Goal: Task Accomplishment & Management: Use online tool/utility

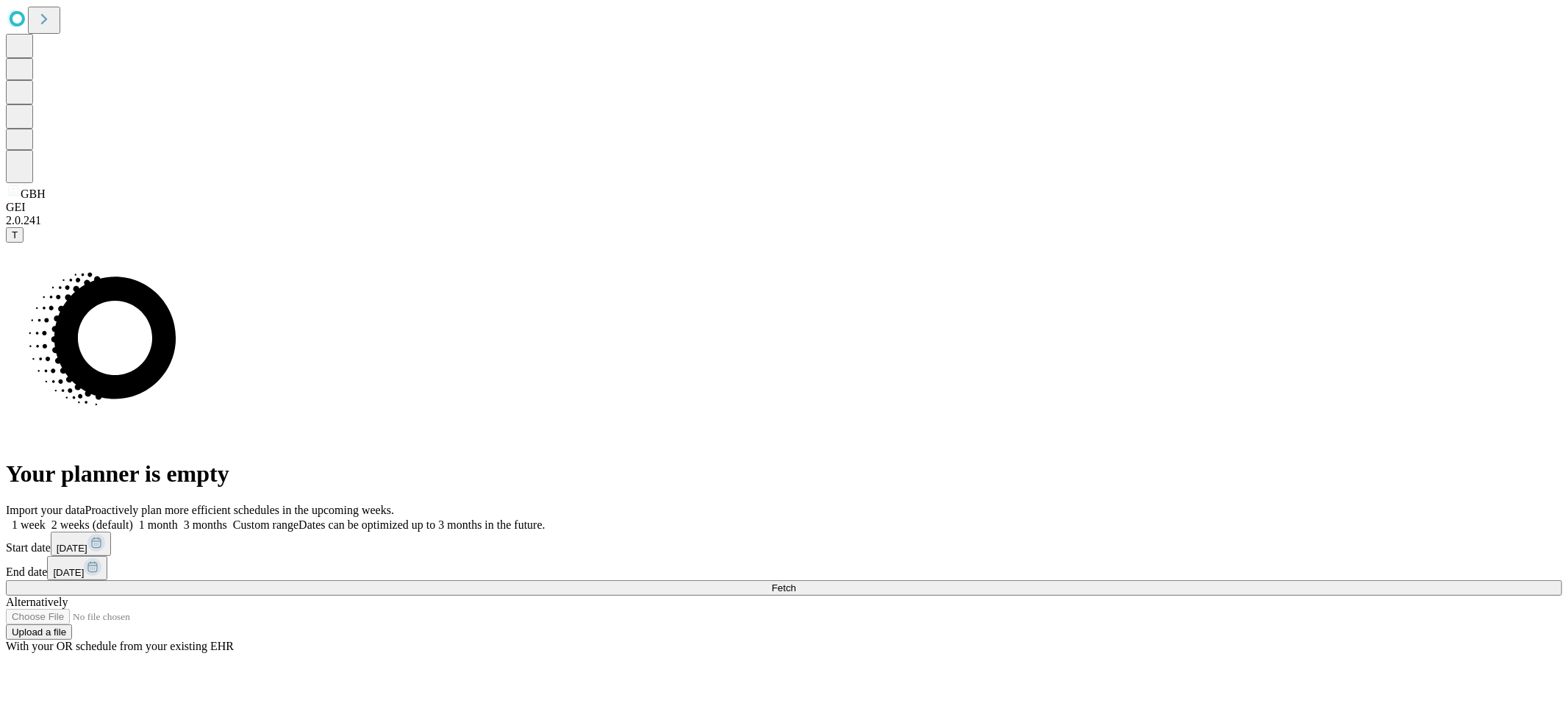
click at [1178, 580] on button "Fetch" at bounding box center [784, 588] width 1556 height 16
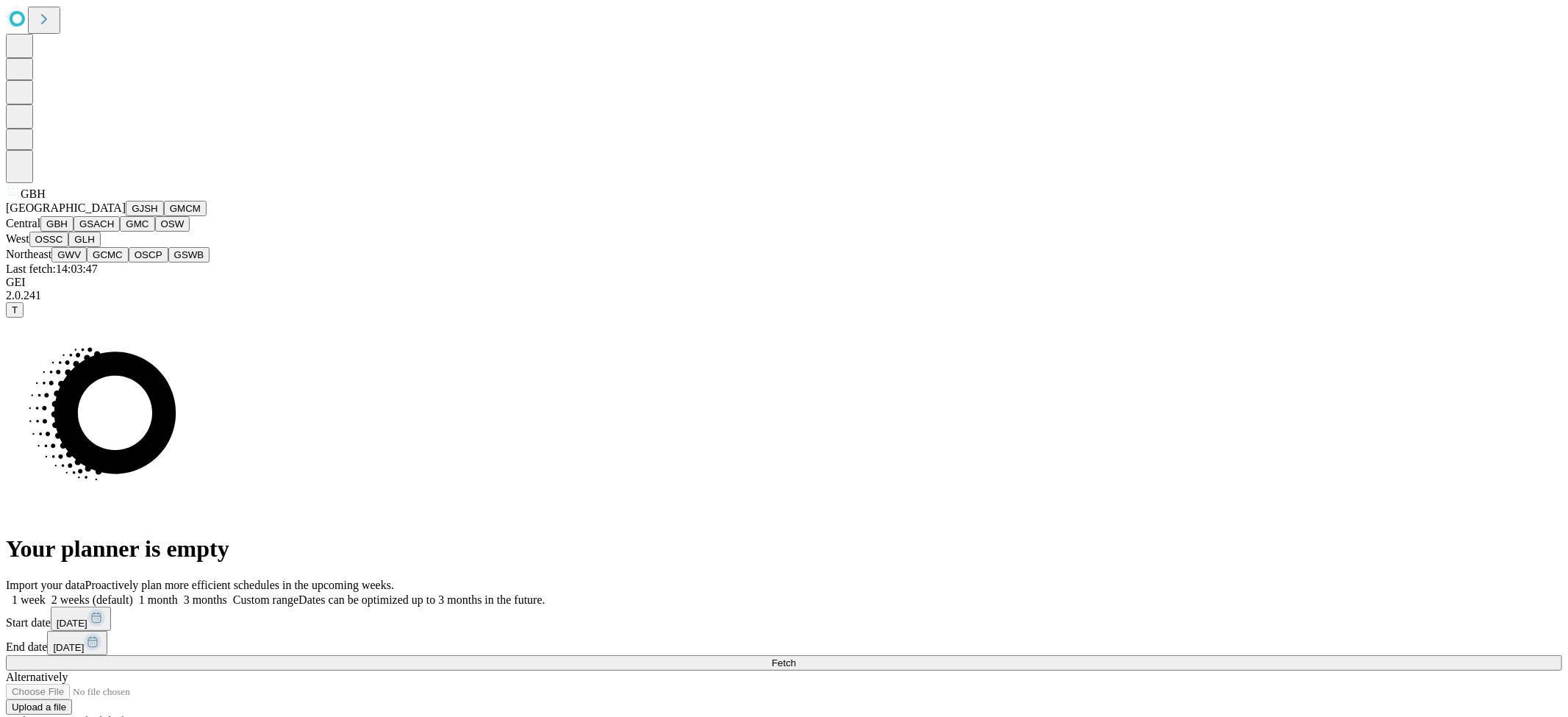
scroll to position [25, 0]
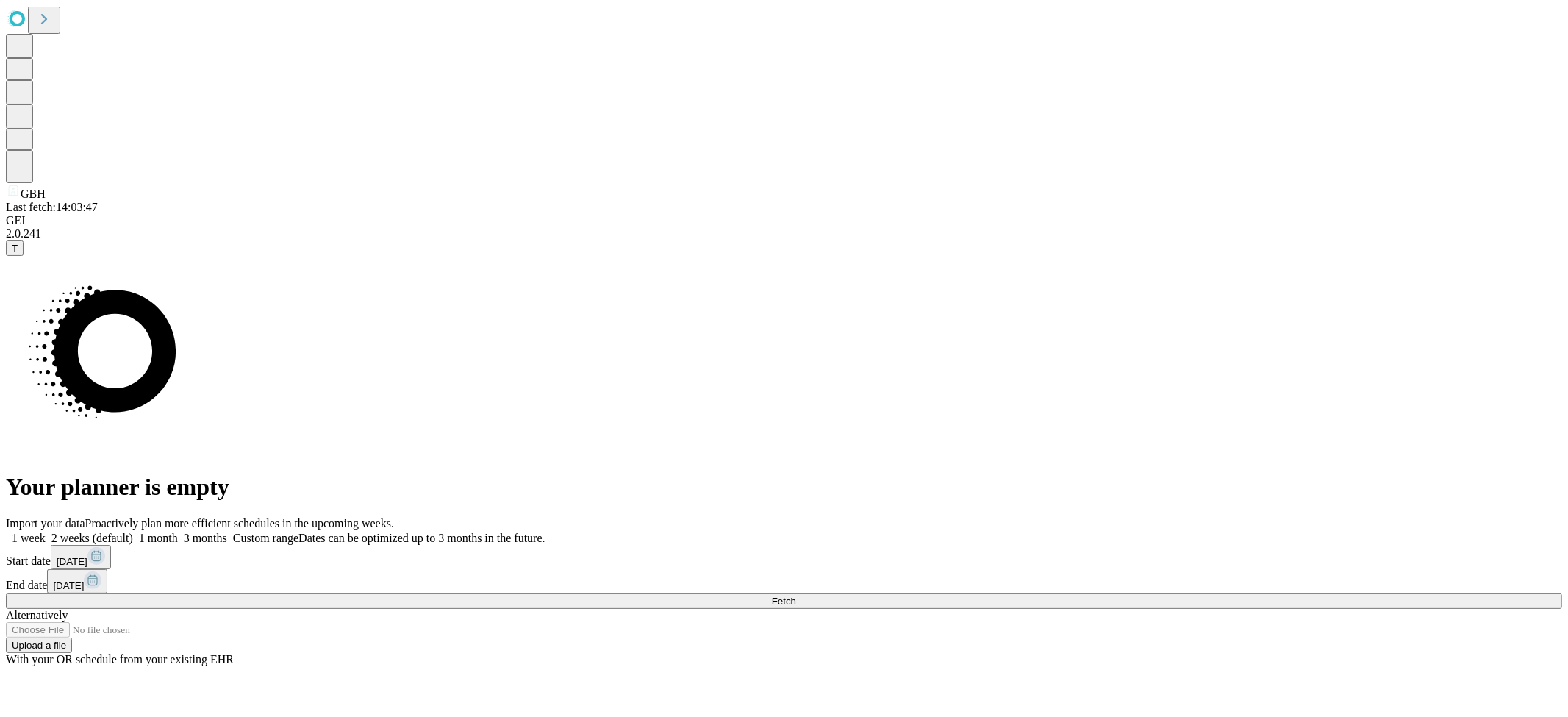
click at [546, 532] on label "Custom range Dates can be optimized up to 3 months in the future." at bounding box center [386, 538] width 319 height 12
click at [105, 547] on rect at bounding box center [97, 556] width 18 height 18
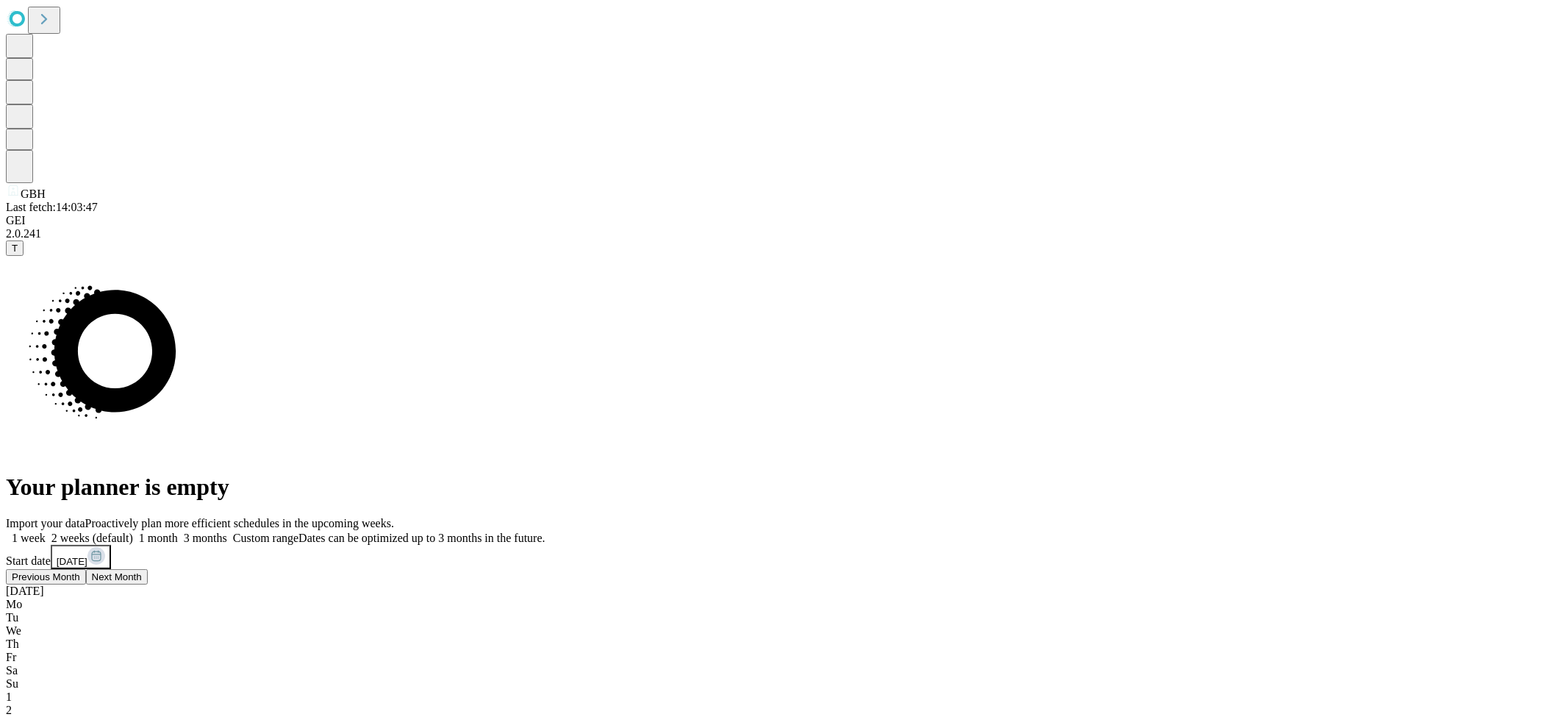
click at [80, 571] on span "Previous Month" at bounding box center [46, 577] width 68 height 11
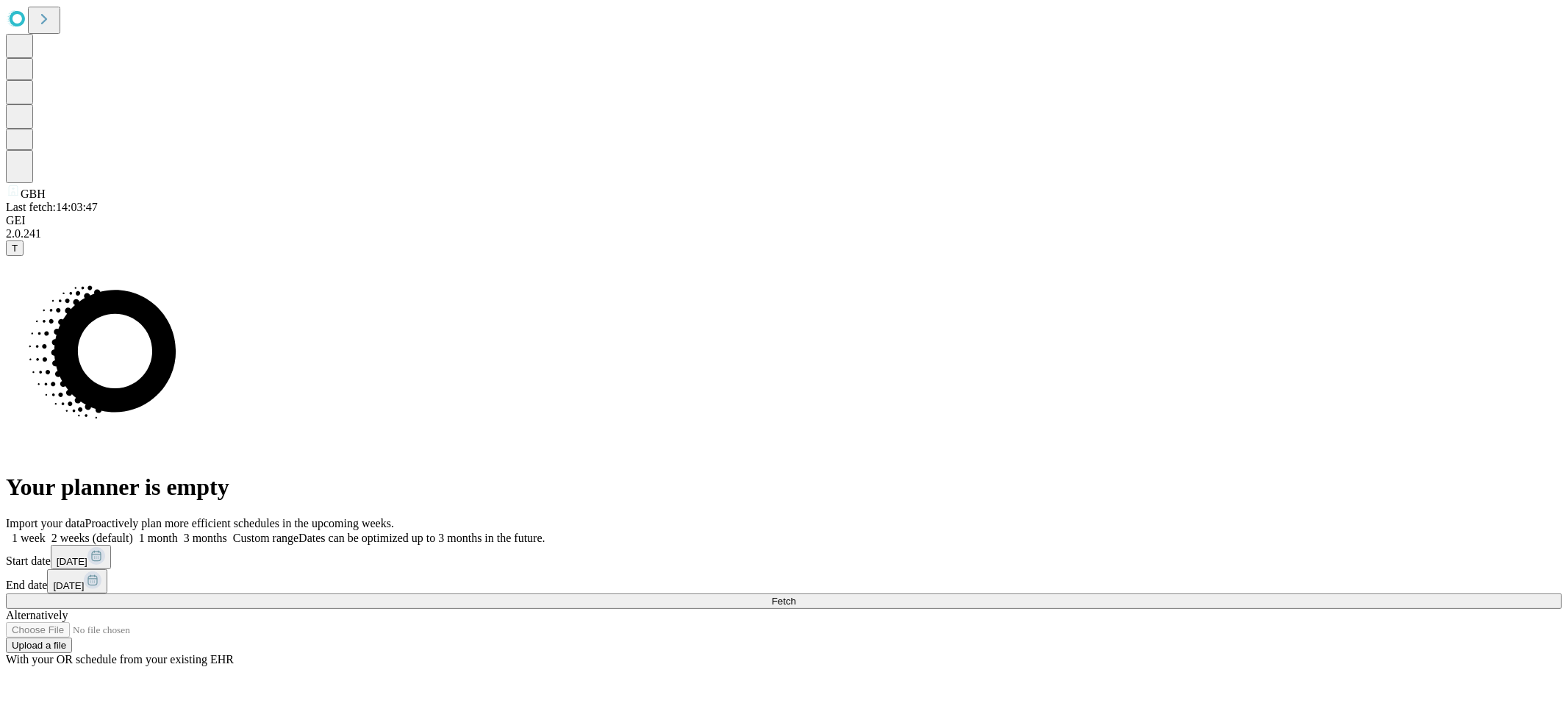
click at [227, 532] on span "3 months" at bounding box center [204, 538] width 43 height 12
click at [133, 532] on span "2 weeks (default)" at bounding box center [92, 538] width 82 height 12
click at [178, 532] on span "1 month" at bounding box center [158, 538] width 39 height 12
click at [133, 532] on label "2 weeks (default)" at bounding box center [89, 538] width 88 height 12
click at [796, 595] on span "Fetch" at bounding box center [784, 600] width 25 height 11
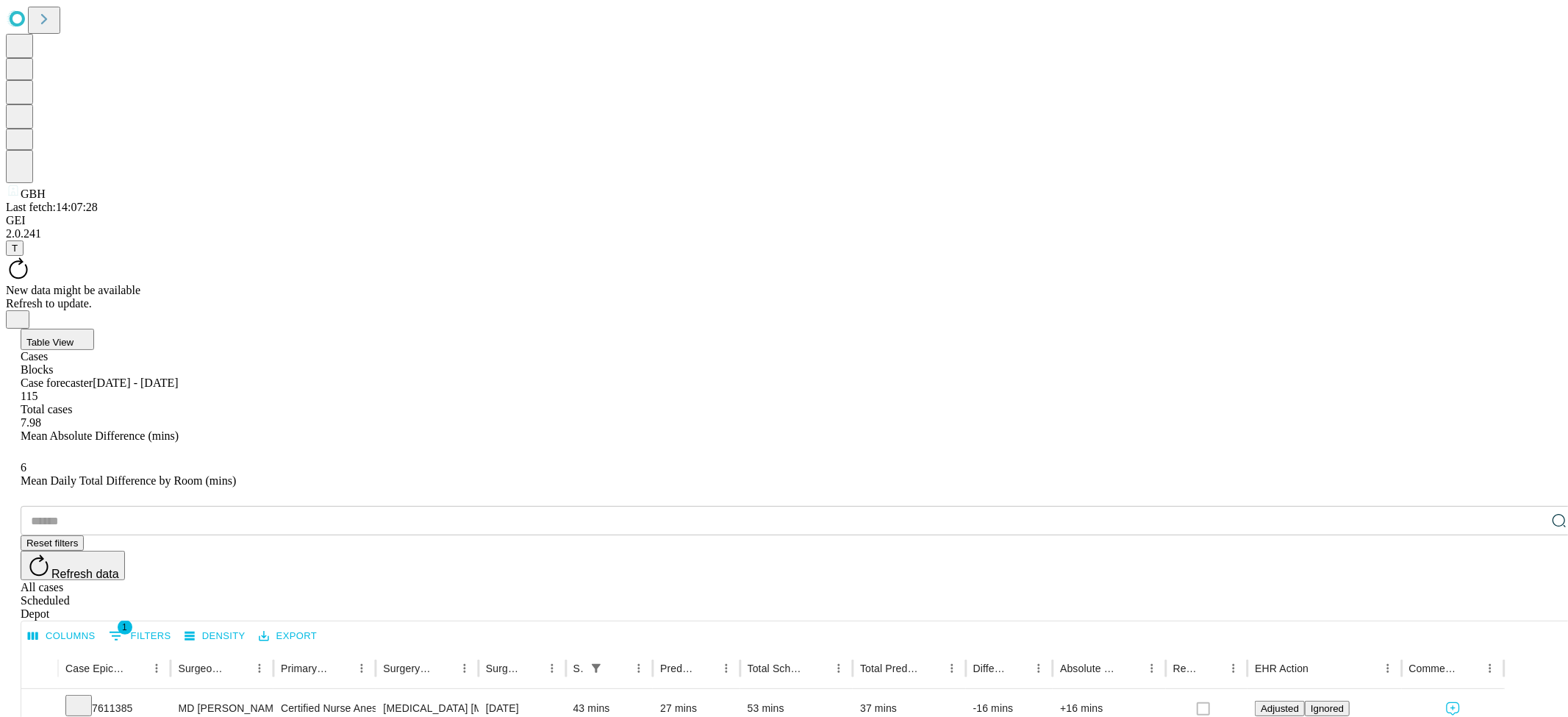
click at [94, 328] on button "Table View" at bounding box center [57, 339] width 74 height 21
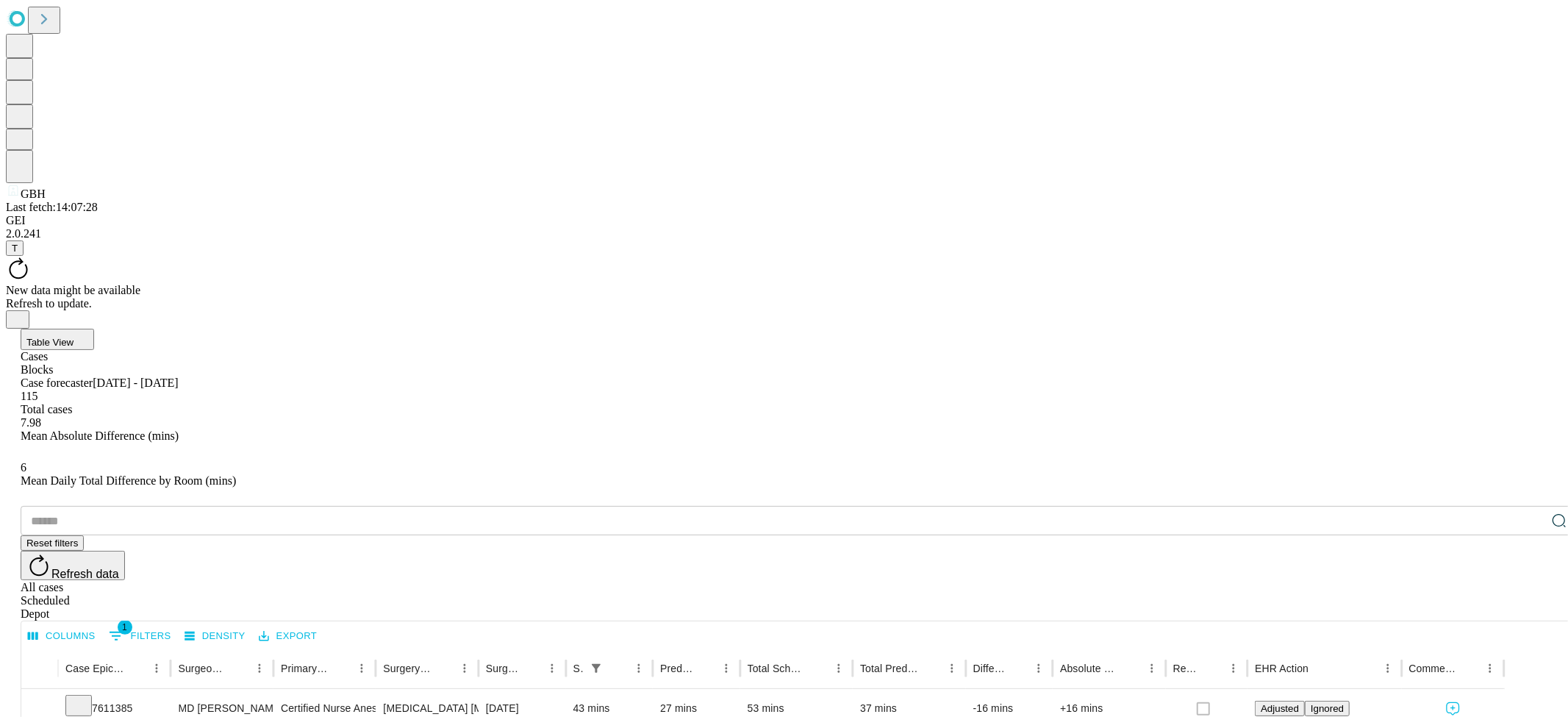
click at [94, 328] on button "Table View" at bounding box center [57, 339] width 74 height 21
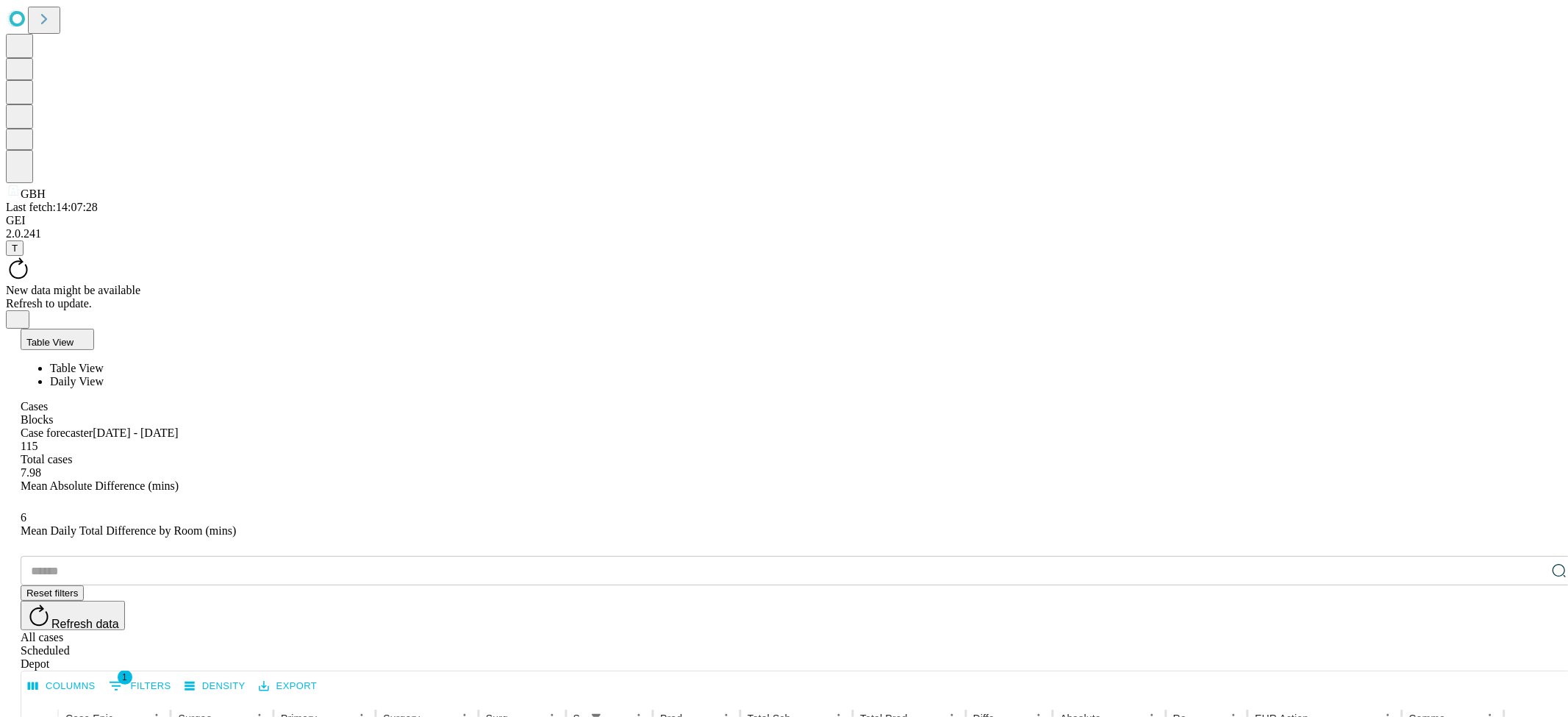
click at [104, 375] on span "Daily View" at bounding box center [76, 381] width 54 height 12
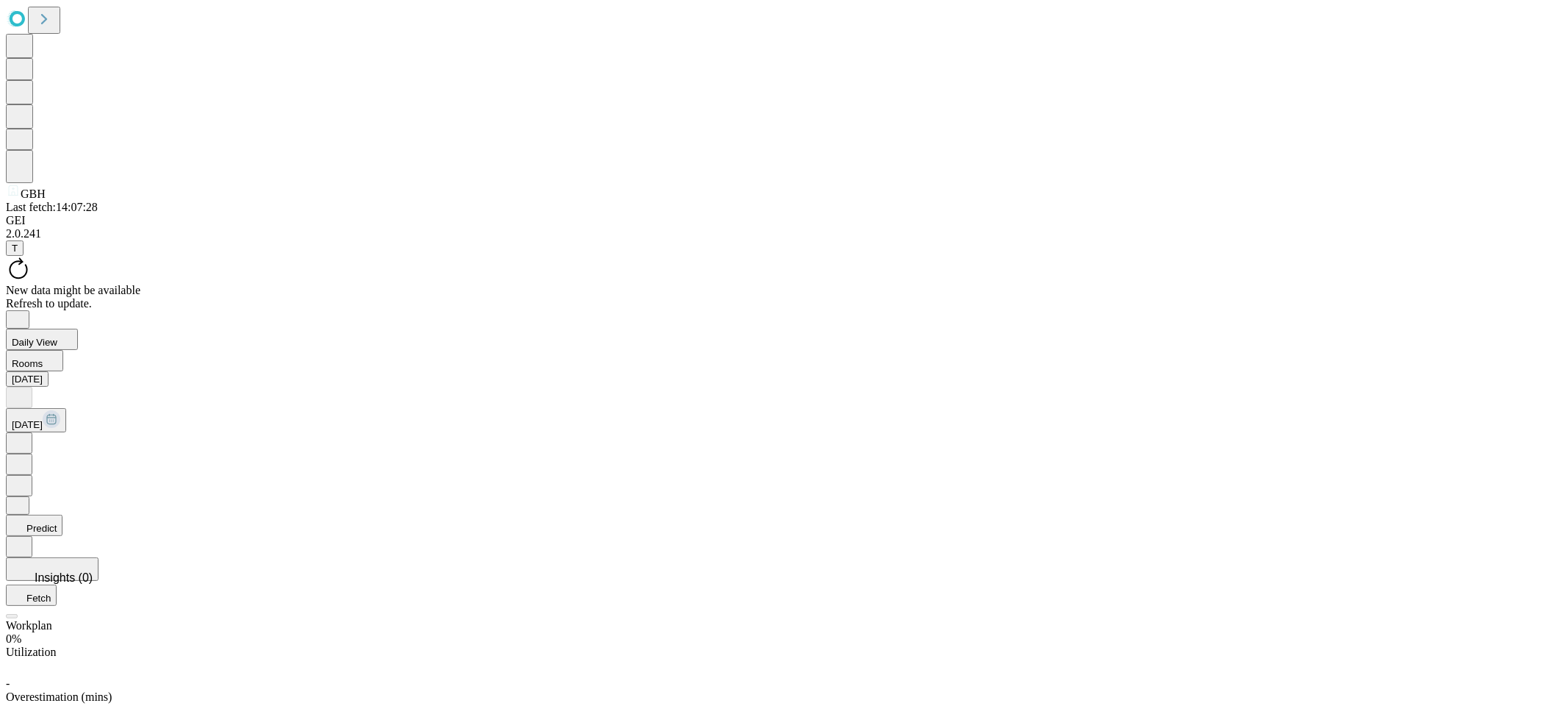
click at [78, 328] on button "Daily View" at bounding box center [42, 339] width 72 height 21
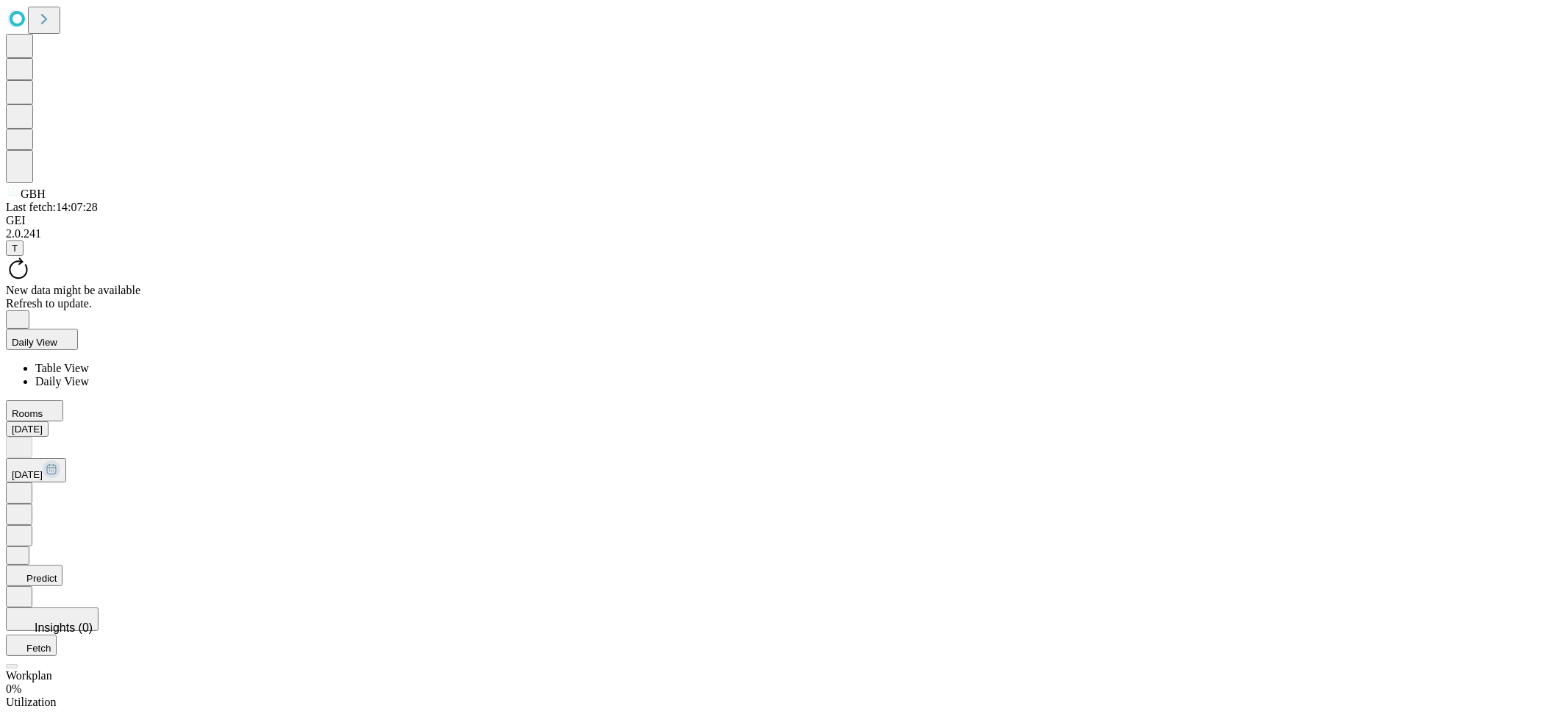
click at [62, 564] on button "Predict" at bounding box center [34, 575] width 56 height 21
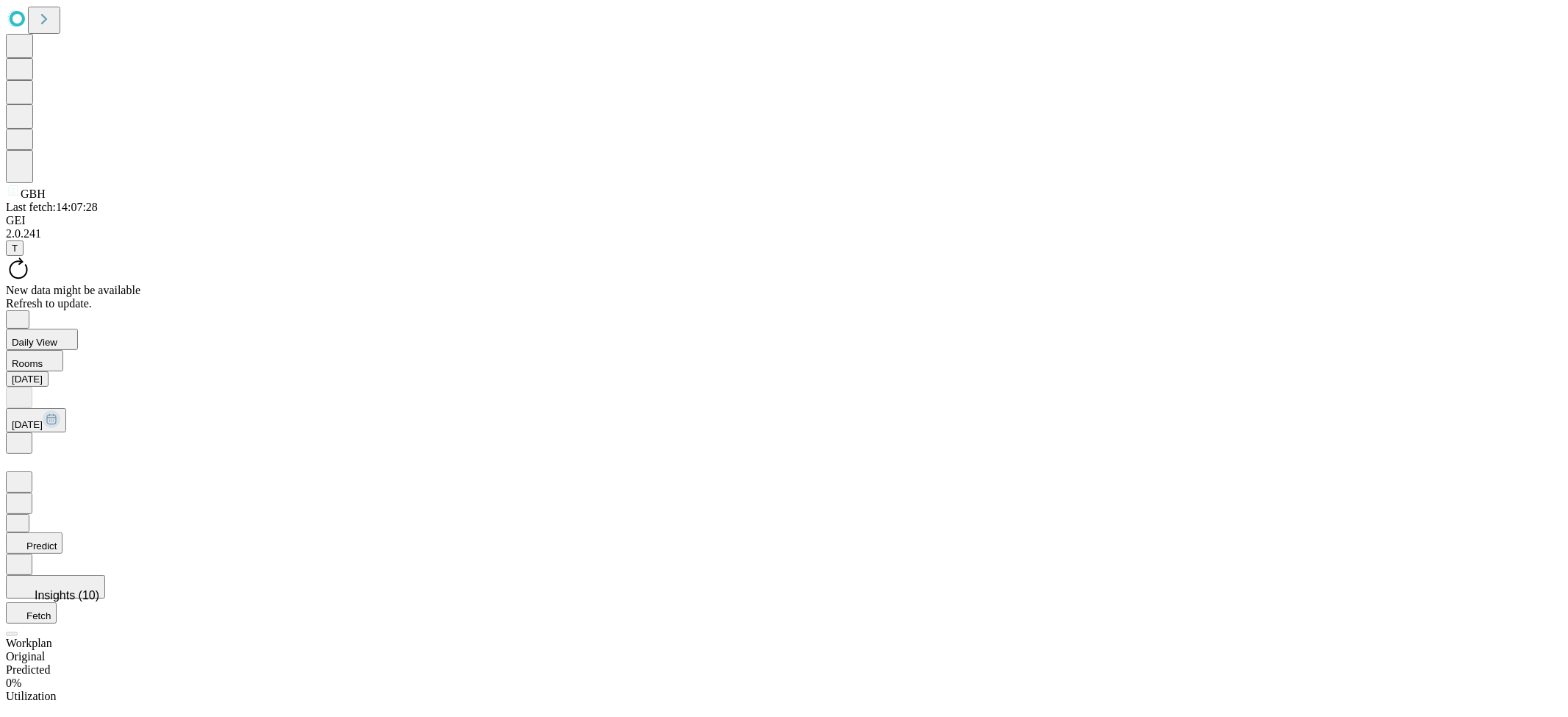
click at [1471, 649] on div "Original" at bounding box center [784, 656] width 1556 height 13
click at [1512, 663] on div "Predicted" at bounding box center [784, 670] width 1556 height 13
click at [1447, 649] on div "Original" at bounding box center [784, 656] width 1556 height 13
click at [78, 328] on button "Daily View" at bounding box center [42, 339] width 72 height 21
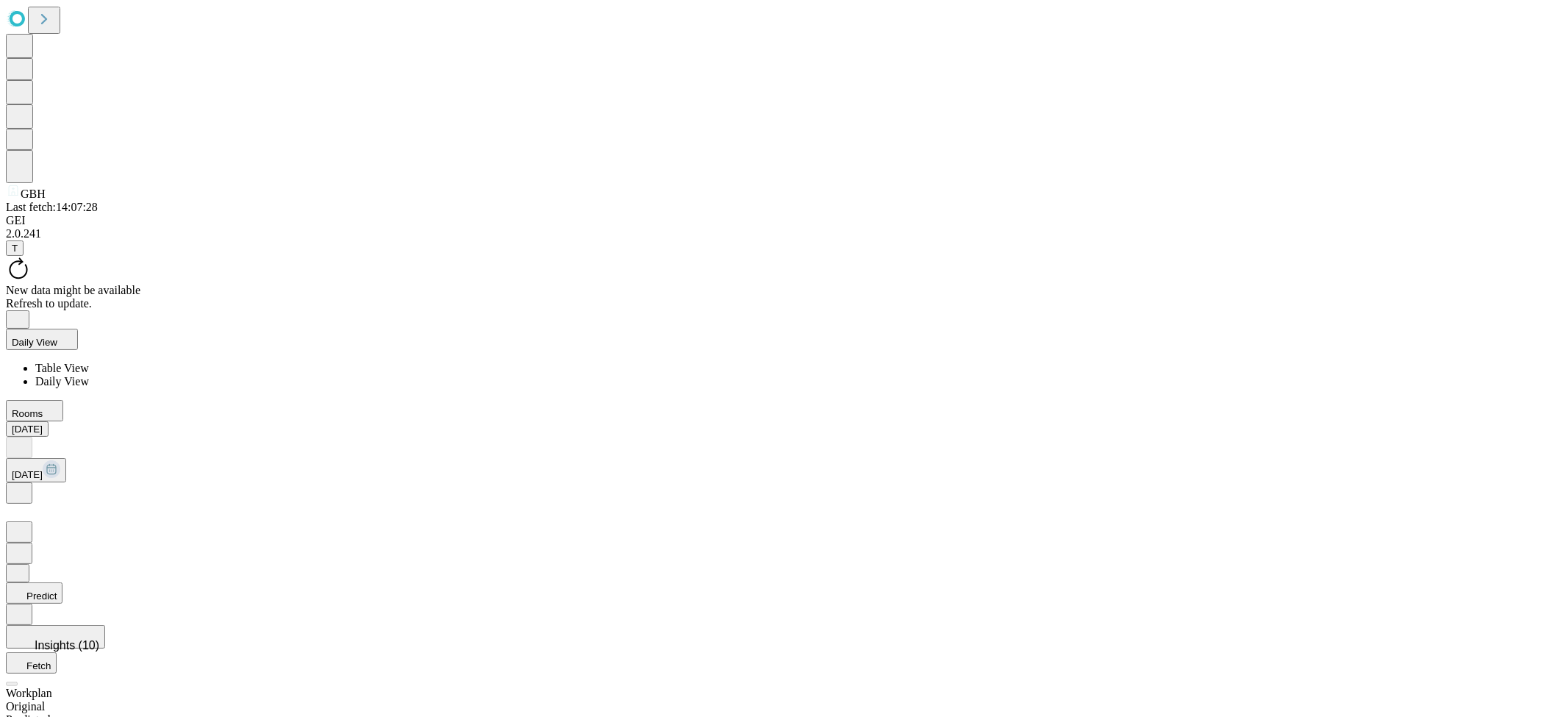
click at [147, 362] on li "Table View" at bounding box center [798, 368] width 1527 height 13
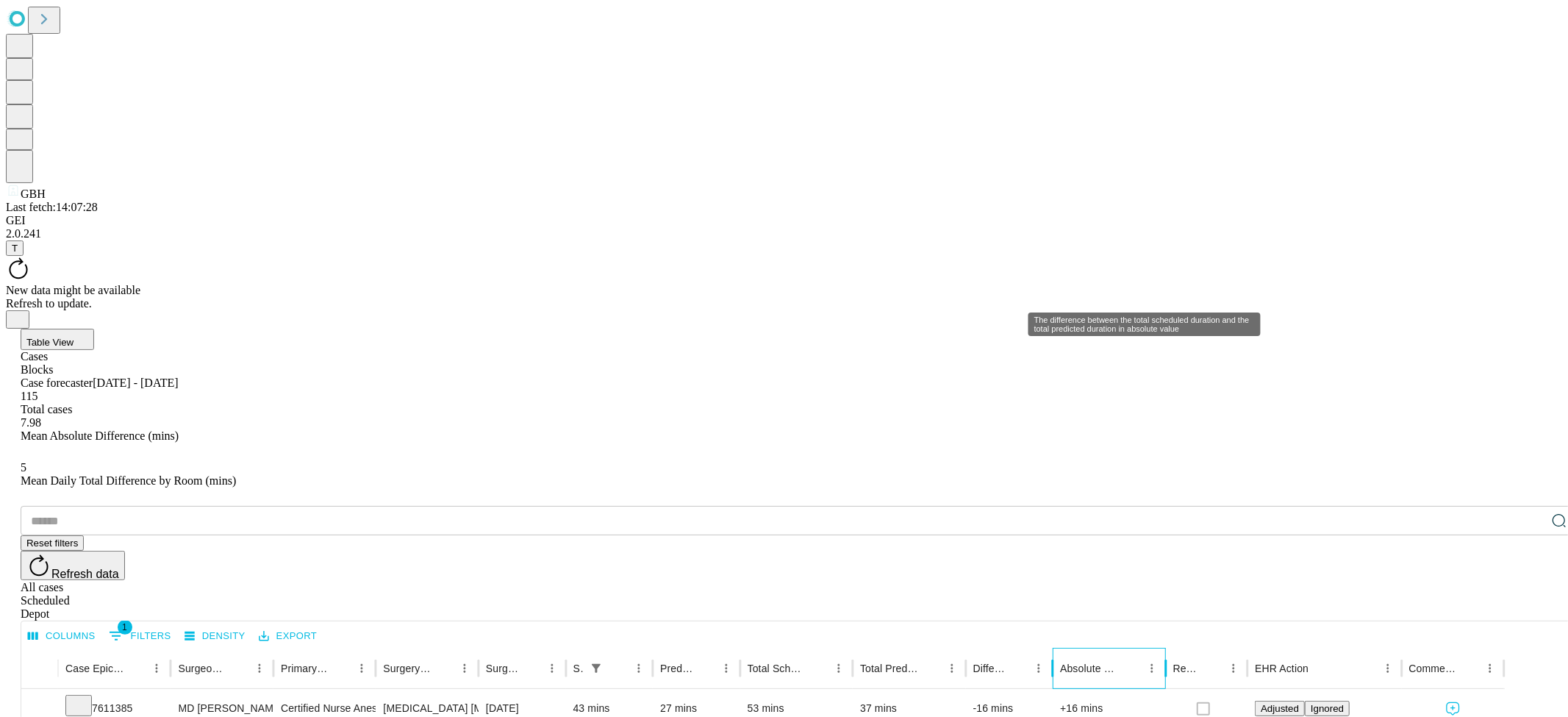
click at [1119, 663] on div "Absolute Difference" at bounding box center [1089, 668] width 59 height 11
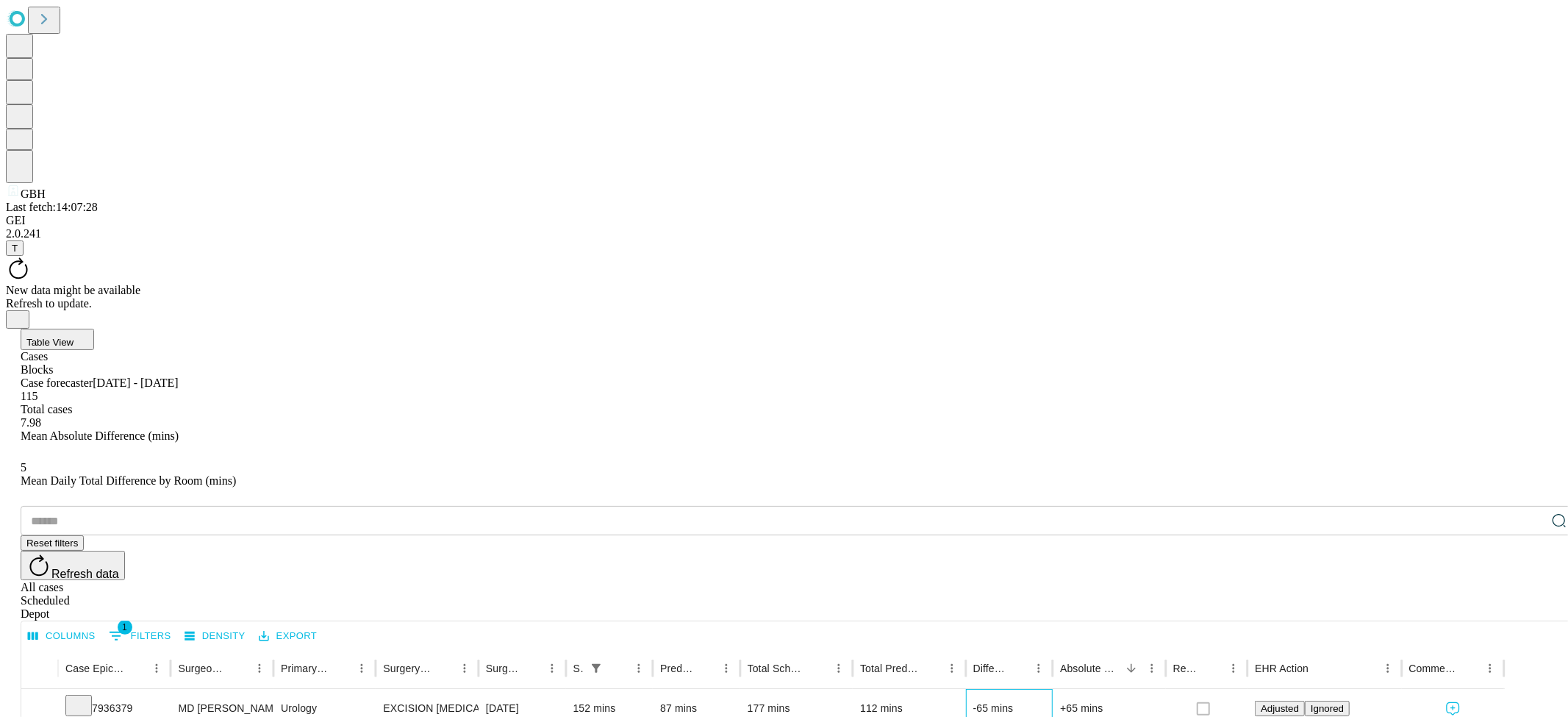
click at [1025, 690] on div "-65 mins" at bounding box center [1009, 708] width 73 height 38
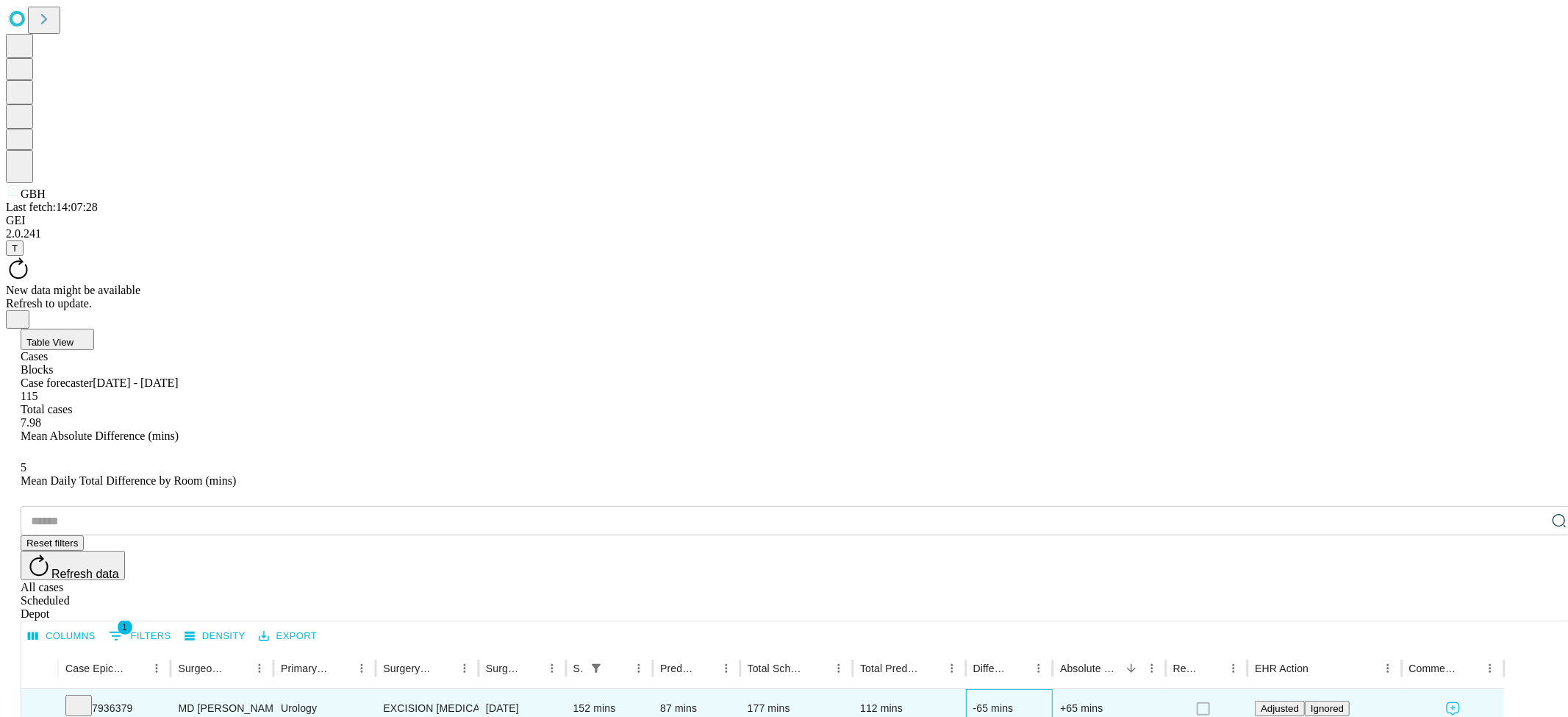
click at [1025, 690] on div "-65 mins" at bounding box center [1009, 708] width 73 height 38
click at [733, 690] on div "87 mins" at bounding box center [696, 708] width 73 height 38
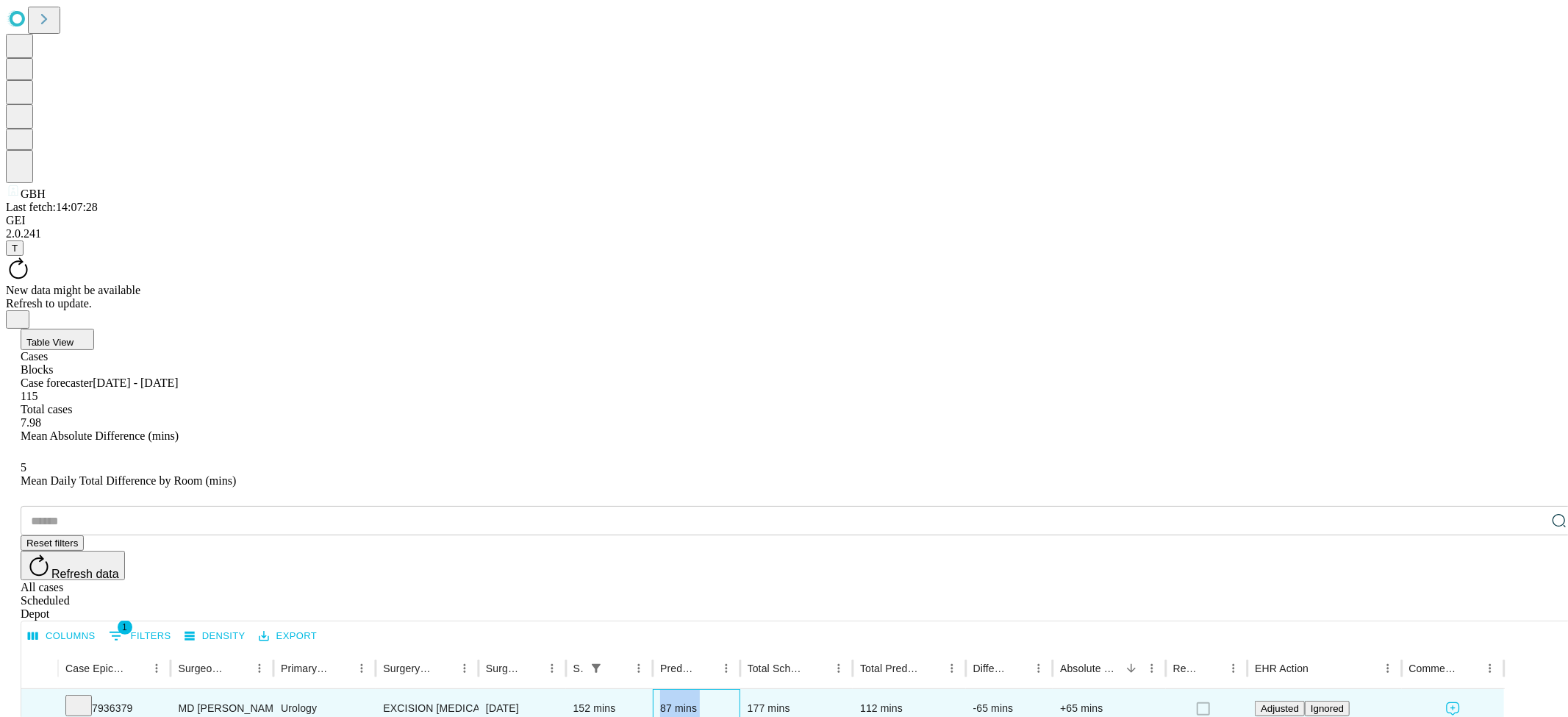
click at [733, 690] on div "87 mins" at bounding box center [696, 708] width 73 height 38
click at [813, 690] on div "177 mins" at bounding box center [796, 708] width 97 height 38
click at [1035, 690] on div "-65 mins" at bounding box center [1009, 708] width 73 height 38
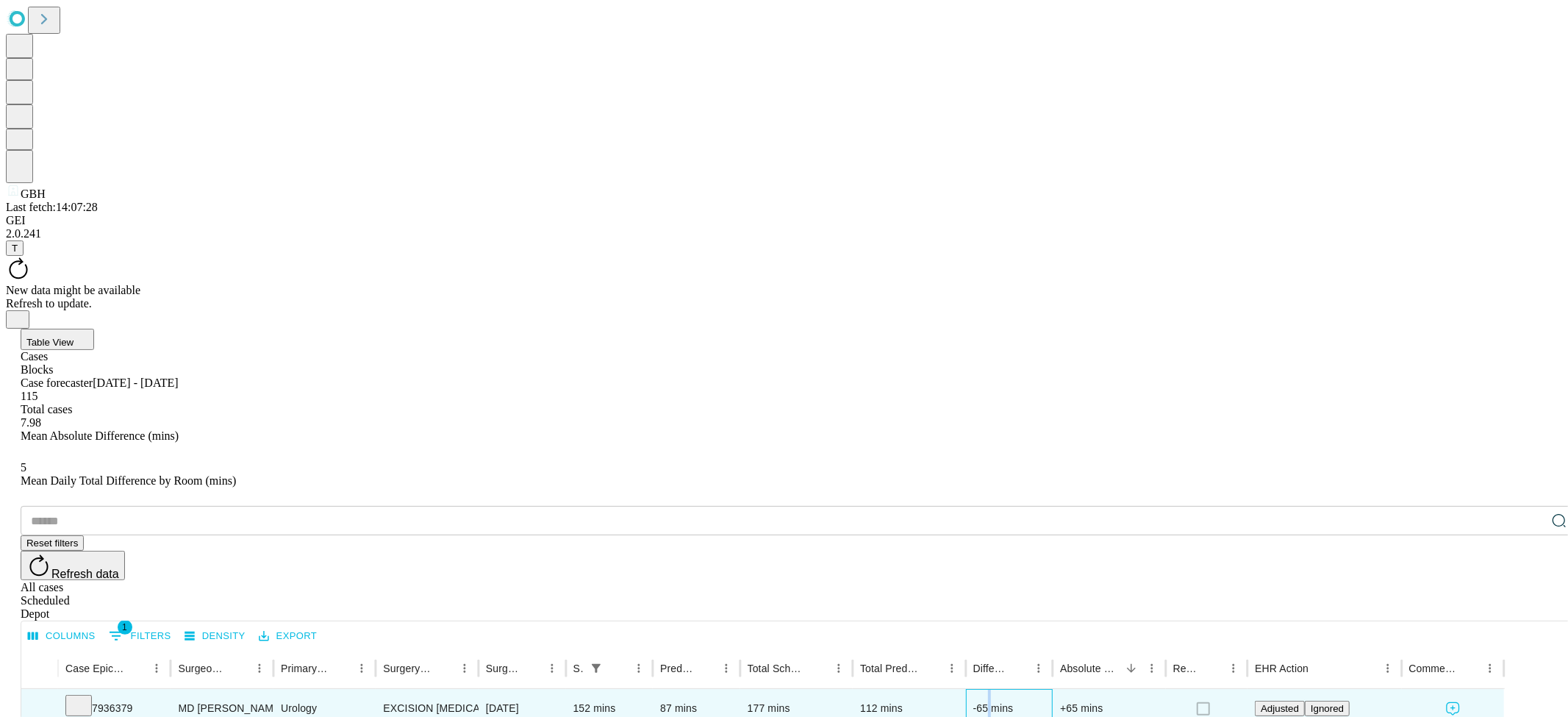
click at [1035, 690] on div "-65 mins" at bounding box center [1009, 708] width 73 height 38
click at [1532, 607] on div "Depot" at bounding box center [798, 613] width 1556 height 13
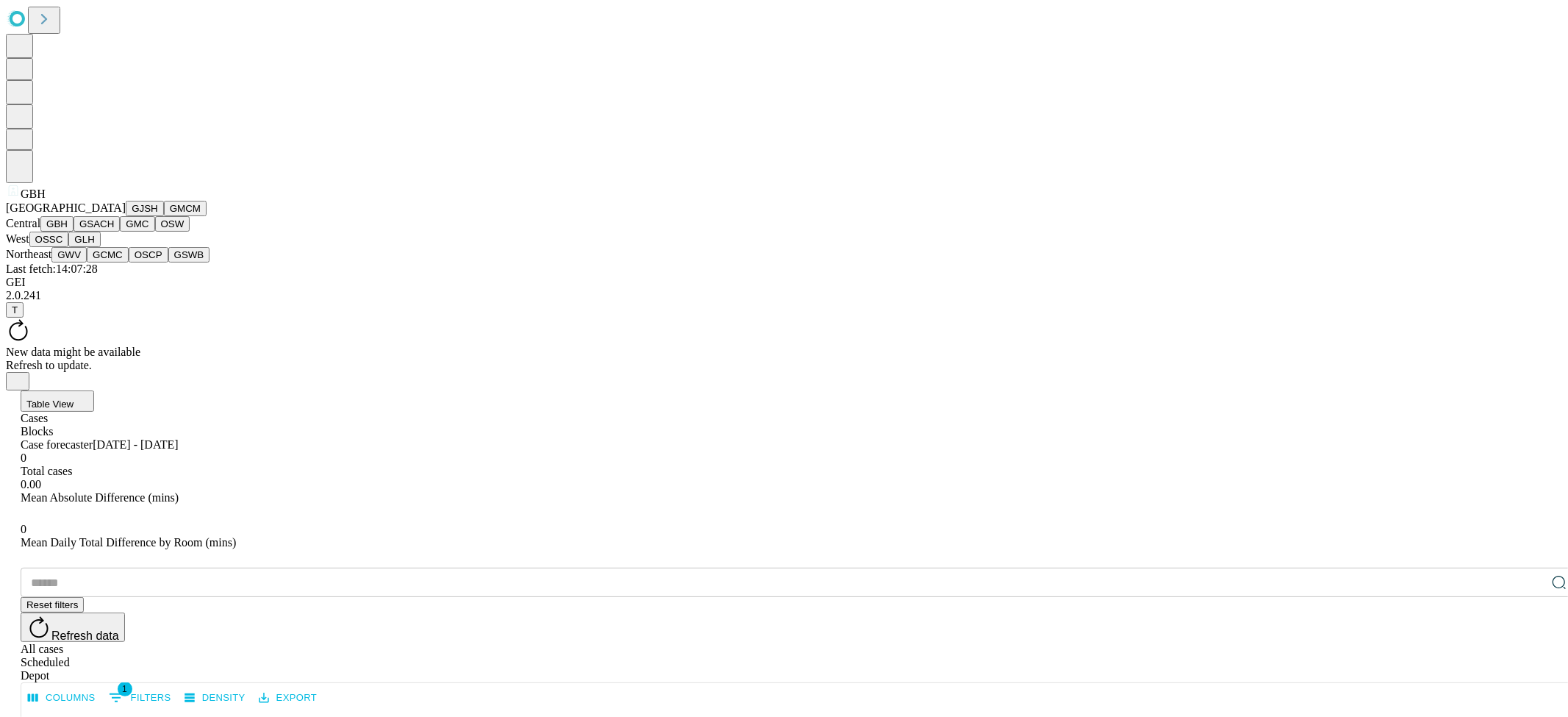
click at [120, 232] on button "GMC" at bounding box center [137, 224] width 34 height 16
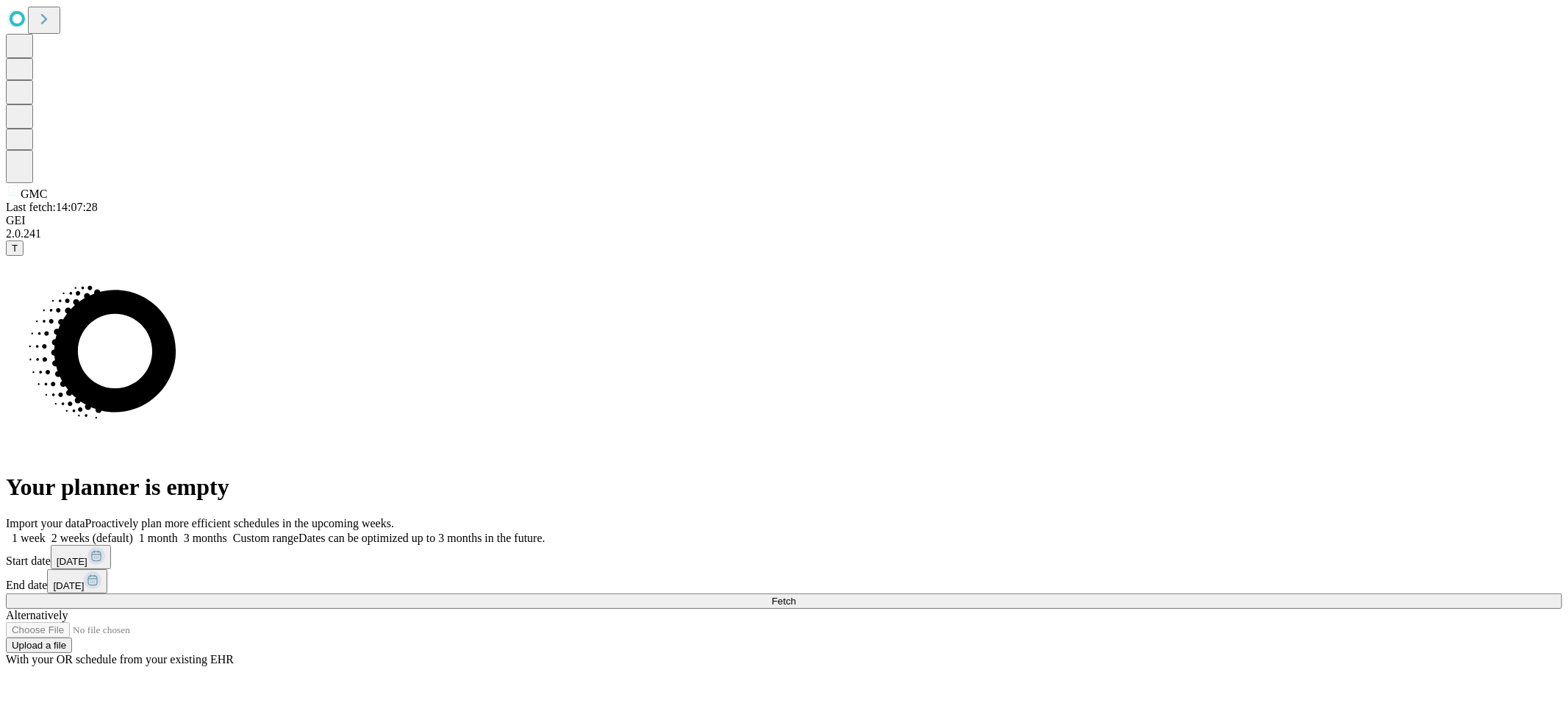
click at [46, 532] on span "1 week" at bounding box center [28, 538] width 34 height 12
click at [1238, 593] on button "Fetch" at bounding box center [784, 601] width 1556 height 16
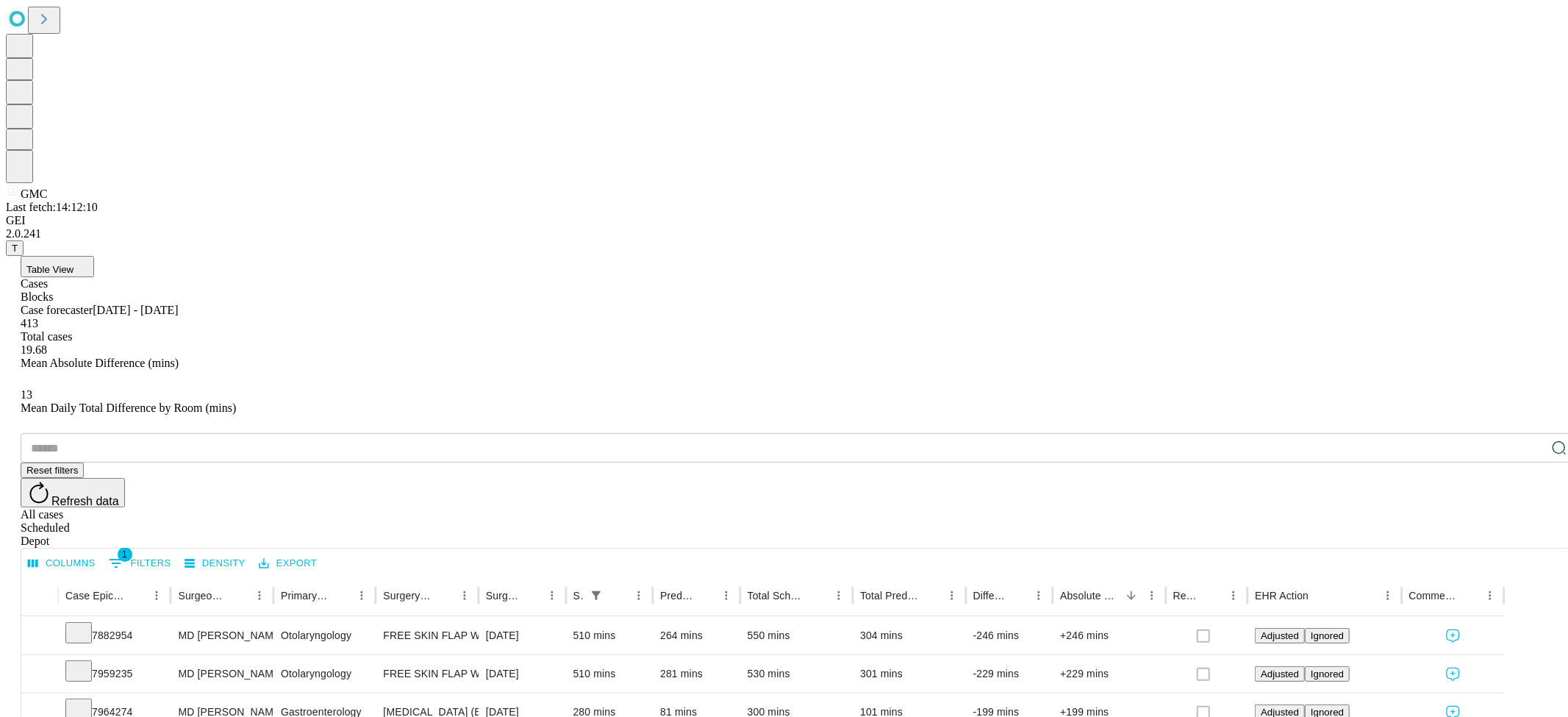
click at [1507, 508] on div "All cases Scheduled Depot" at bounding box center [798, 527] width 1556 height 39
click at [1507, 508] on div "All cases Scheduled Depot" at bounding box center [798, 527] width 1556 height 39
click at [1513, 534] on div "Depot" at bounding box center [798, 541] width 1556 height 13
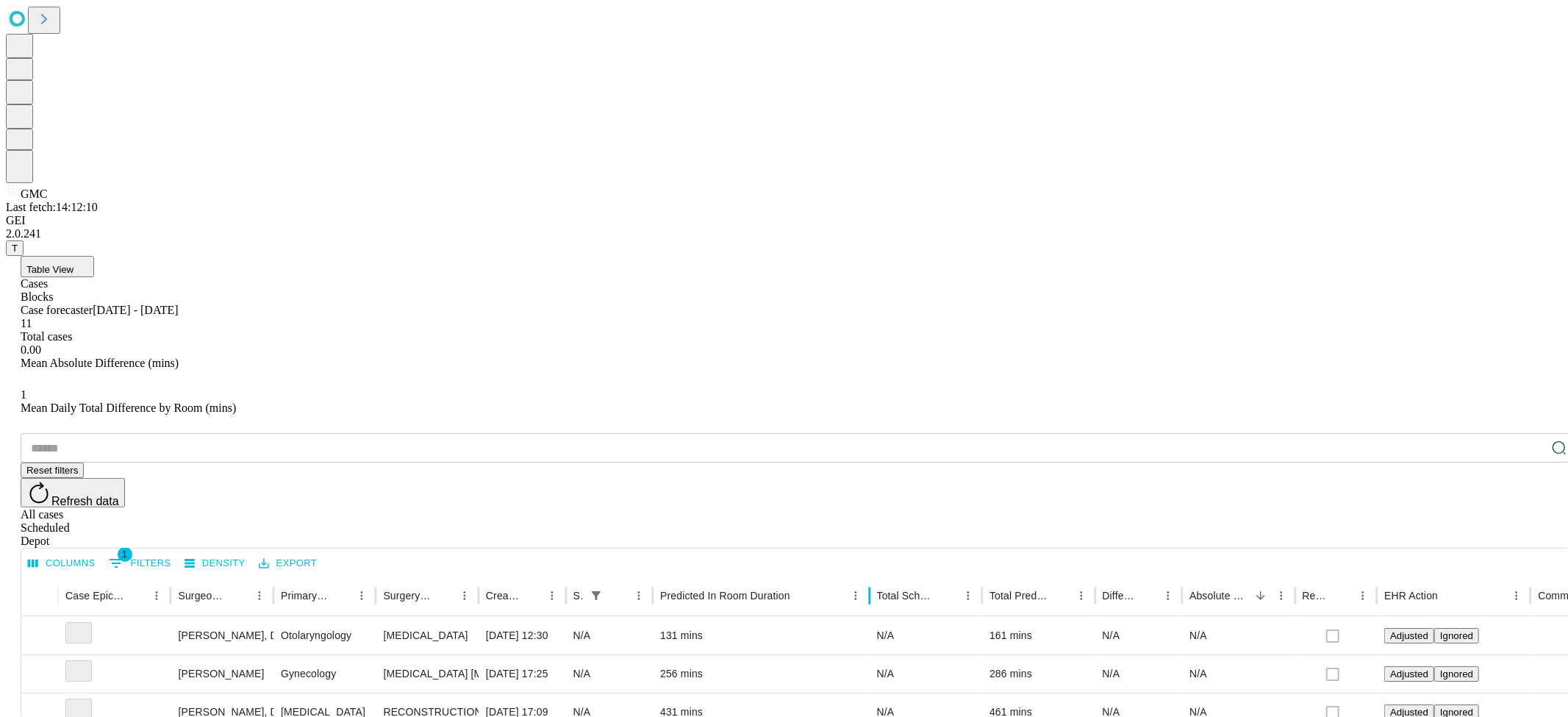
drag, startPoint x: 790, startPoint y: 293, endPoint x: 914, endPoint y: 295, distance: 124.0
click at [873, 575] on div at bounding box center [870, 595] width 7 height 41
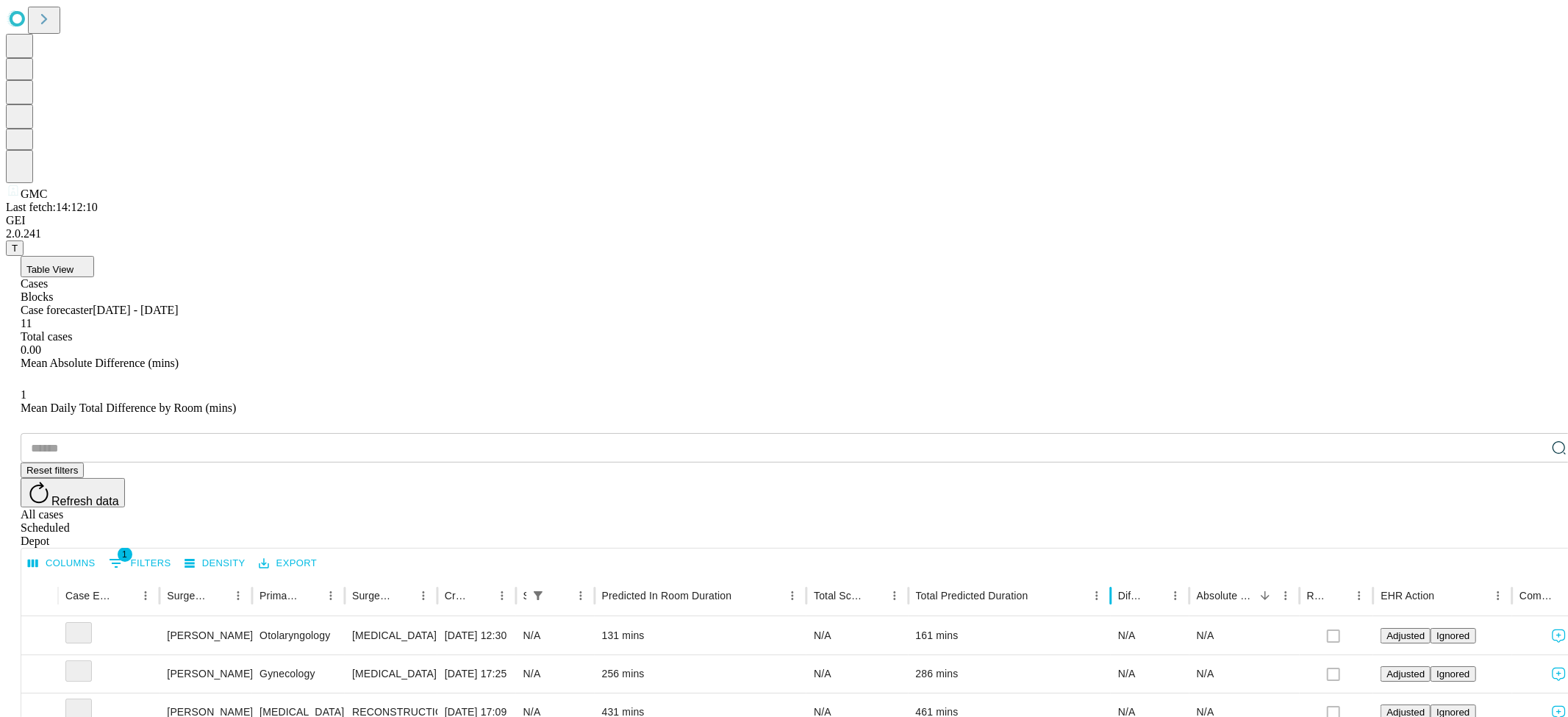
drag, startPoint x: 1100, startPoint y: 294, endPoint x: 1158, endPoint y: 298, distance: 58.1
click at [1114, 575] on div at bounding box center [1111, 595] width 7 height 41
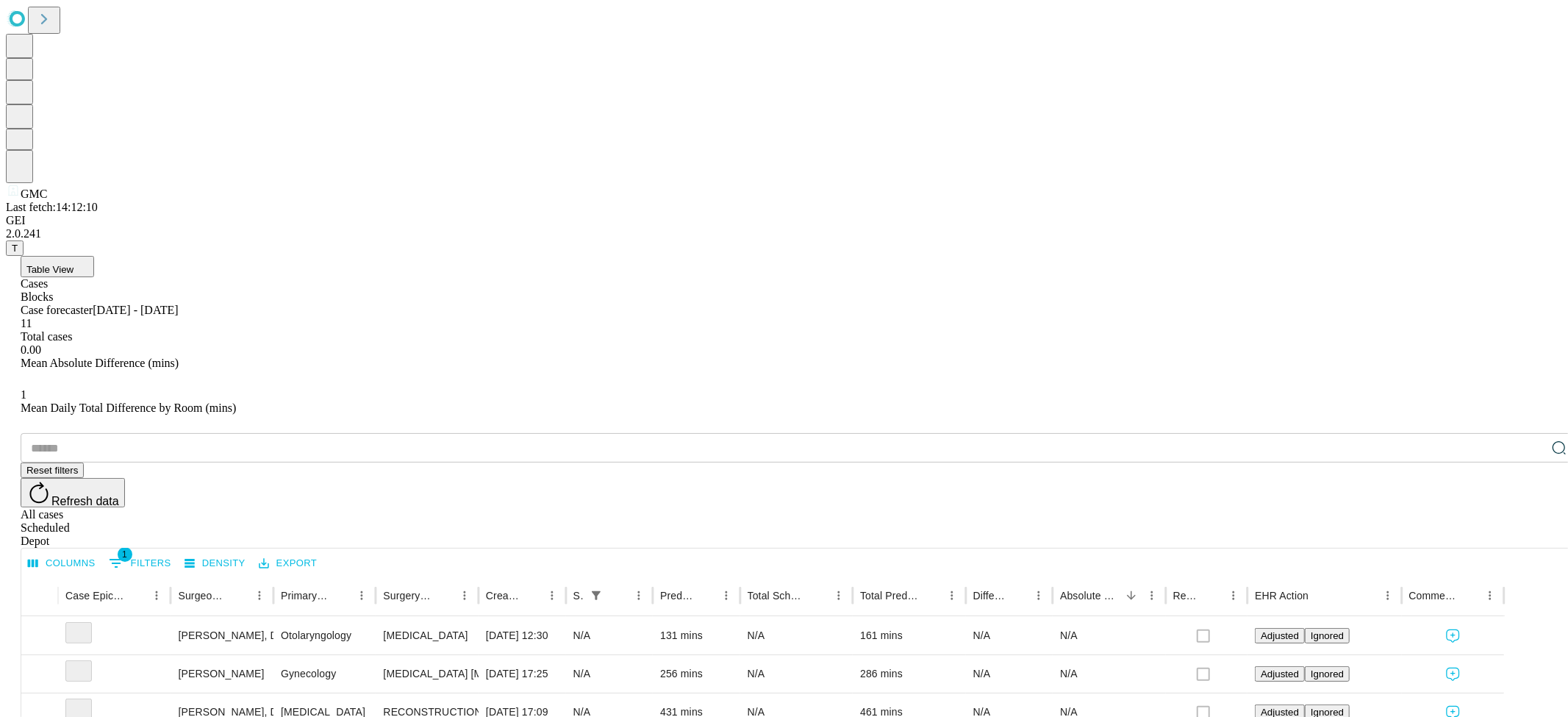
drag, startPoint x: 1389, startPoint y: 211, endPoint x: 1452, endPoint y: 212, distance: 63.0
click at [1389, 508] on div "All cases" at bounding box center [798, 514] width 1556 height 13
click at [1463, 521] on div "Scheduled" at bounding box center [798, 527] width 1556 height 13
click at [1387, 508] on div "All cases" at bounding box center [798, 514] width 1556 height 13
click at [94, 256] on button "Table View" at bounding box center [57, 267] width 74 height 21
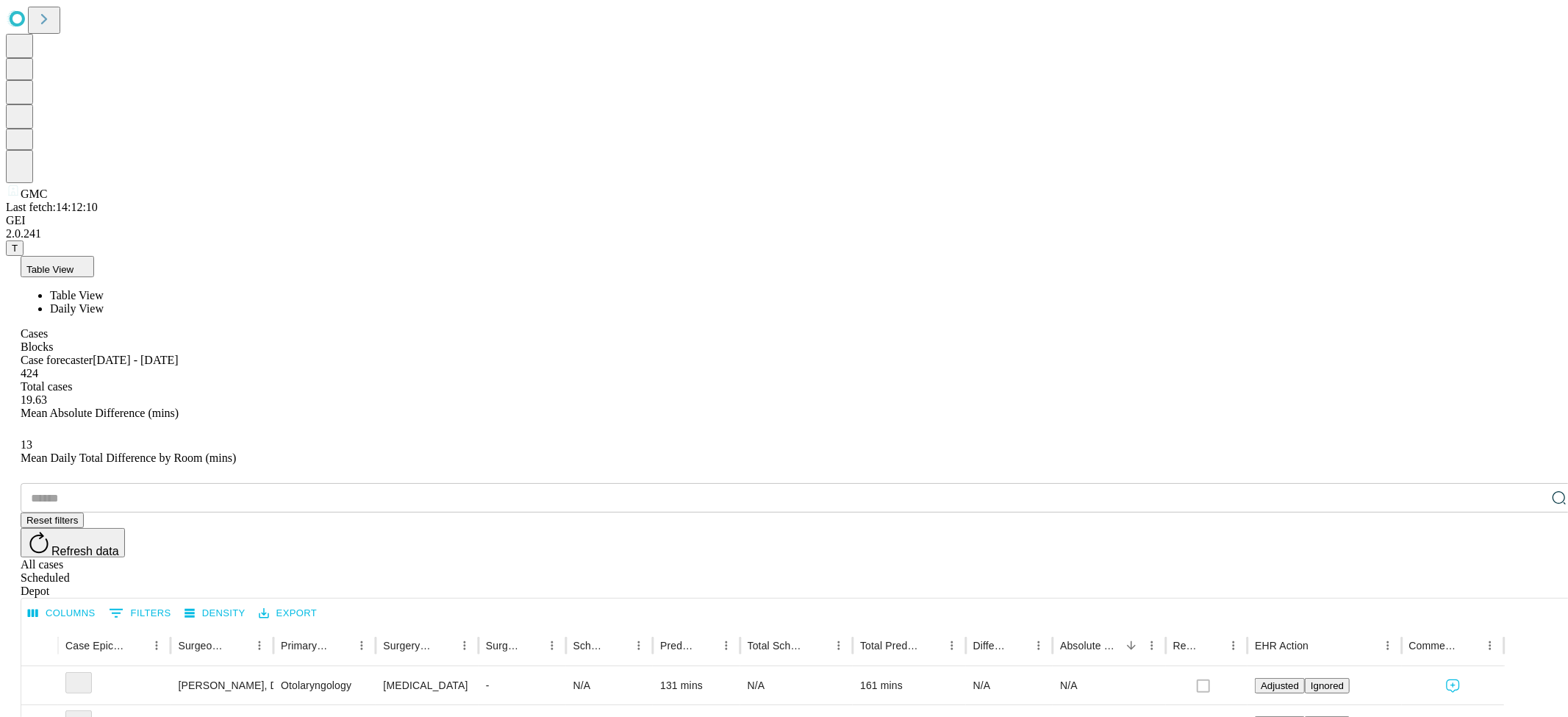
click at [104, 302] on span "Daily View" at bounding box center [76, 308] width 54 height 12
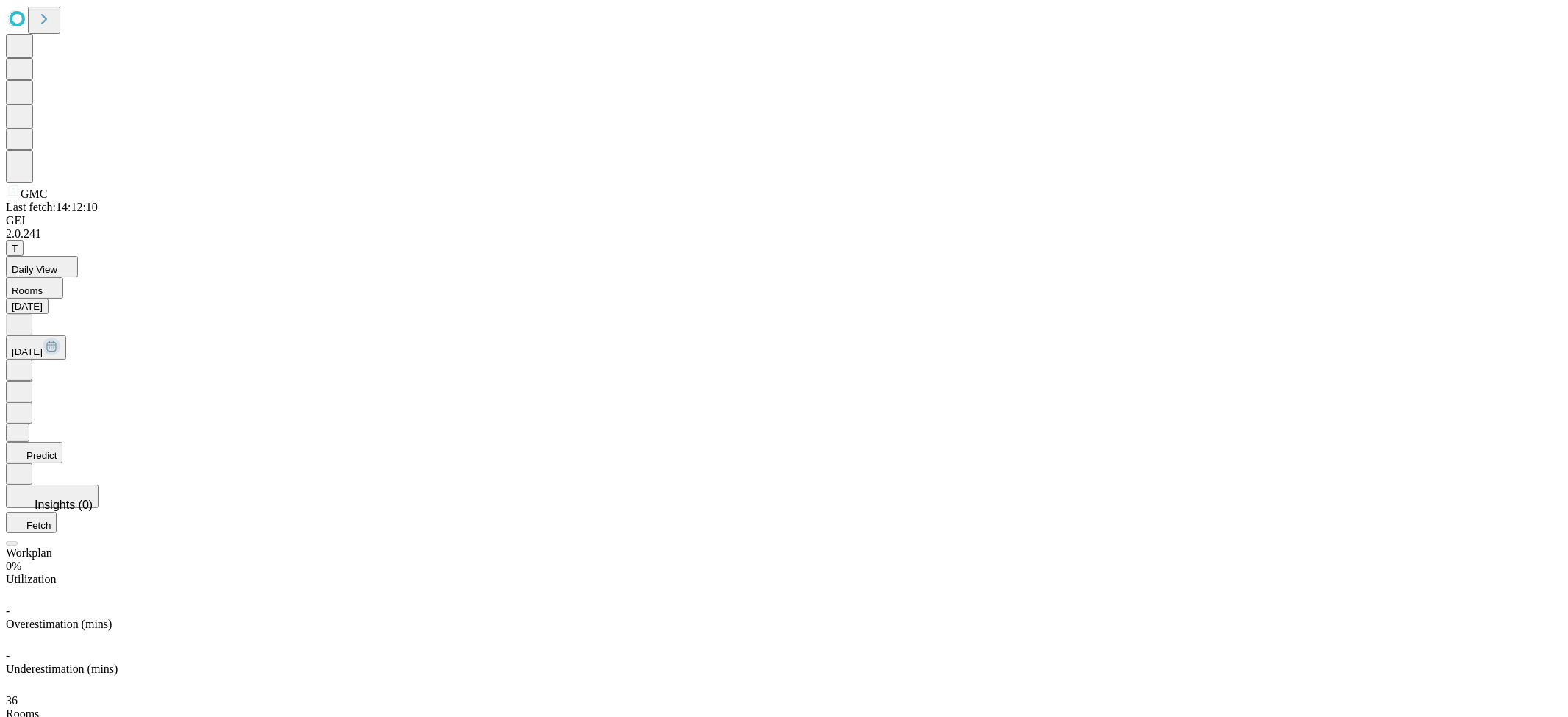
scroll to position [75, 0]
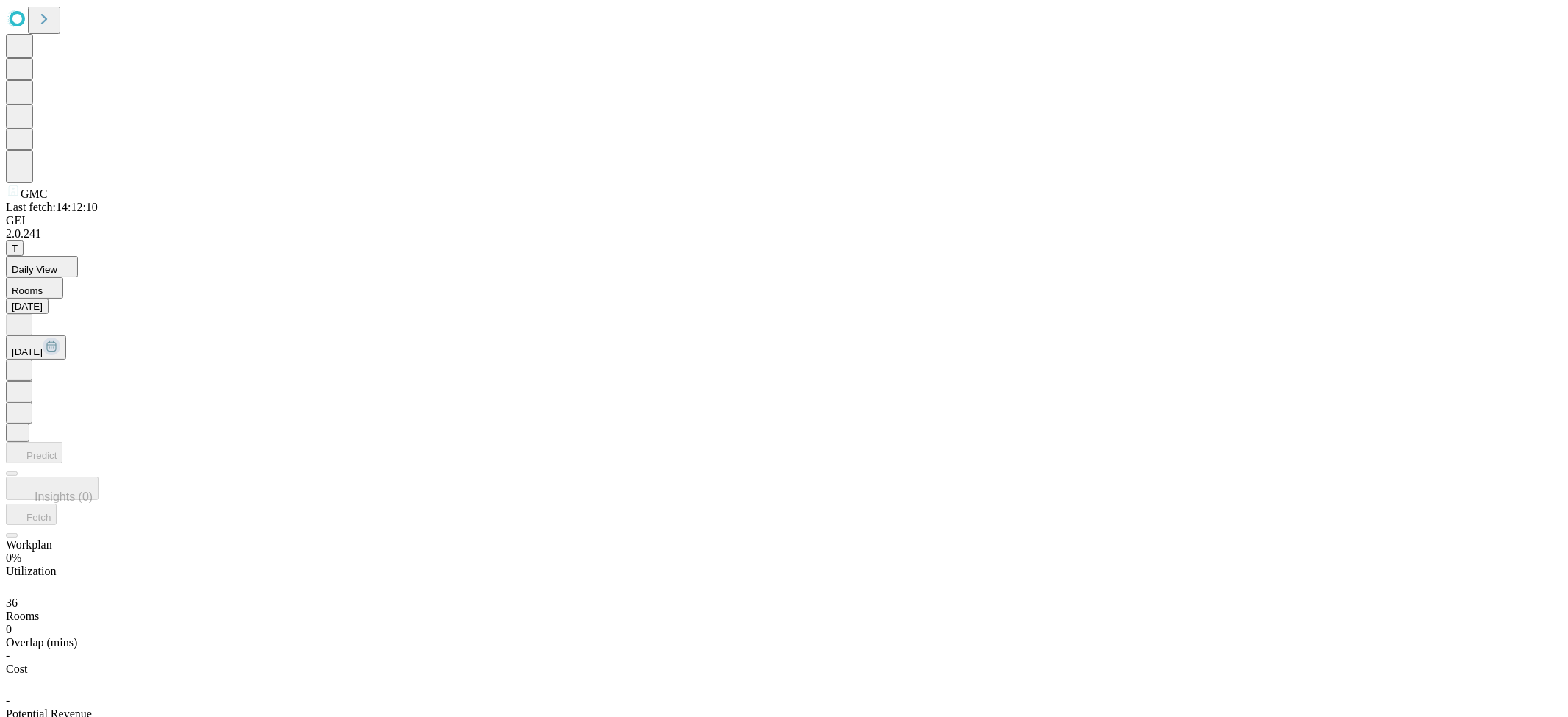
click at [26, 465] on icon "button" at bounding box center [18, 472] width 15 height 15
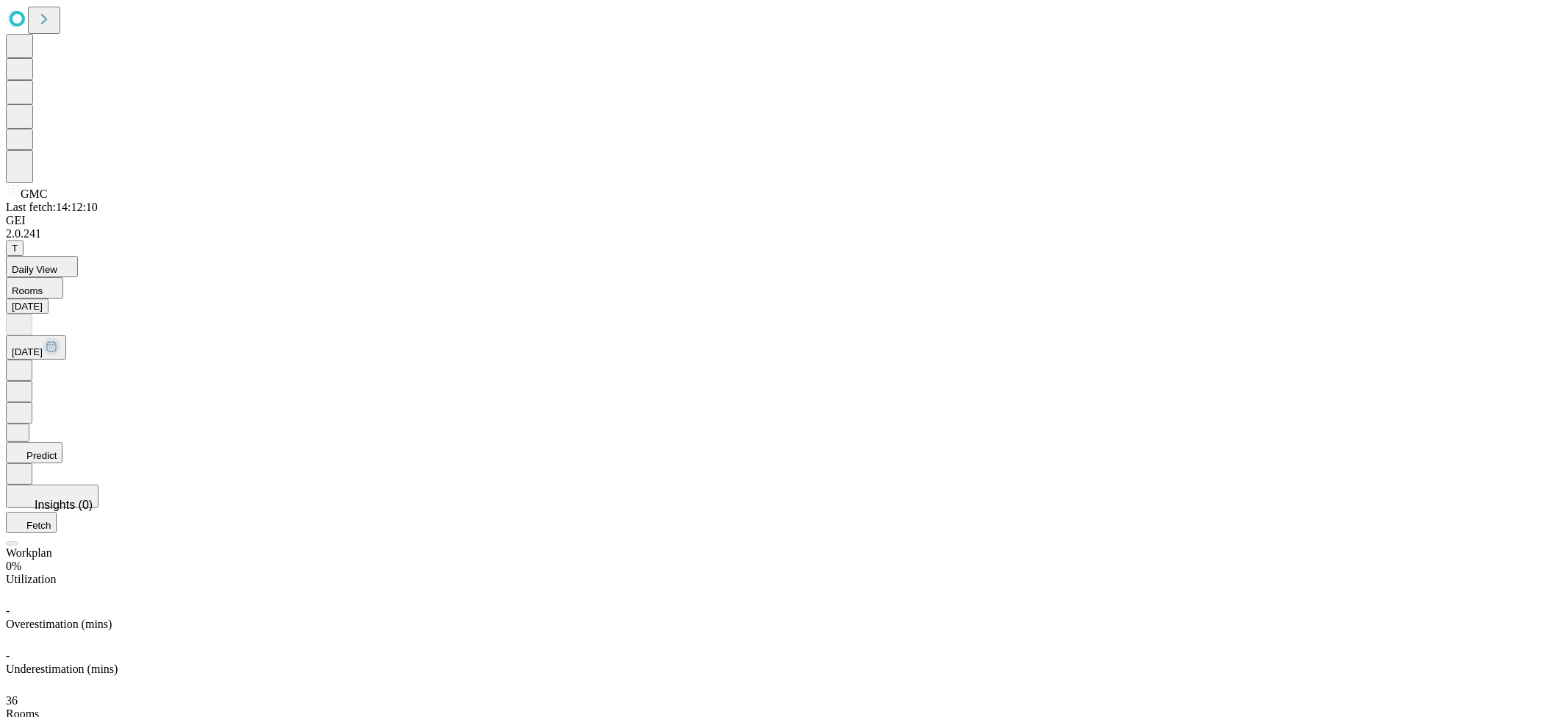
click at [78, 256] on button "Daily View" at bounding box center [42, 267] width 72 height 21
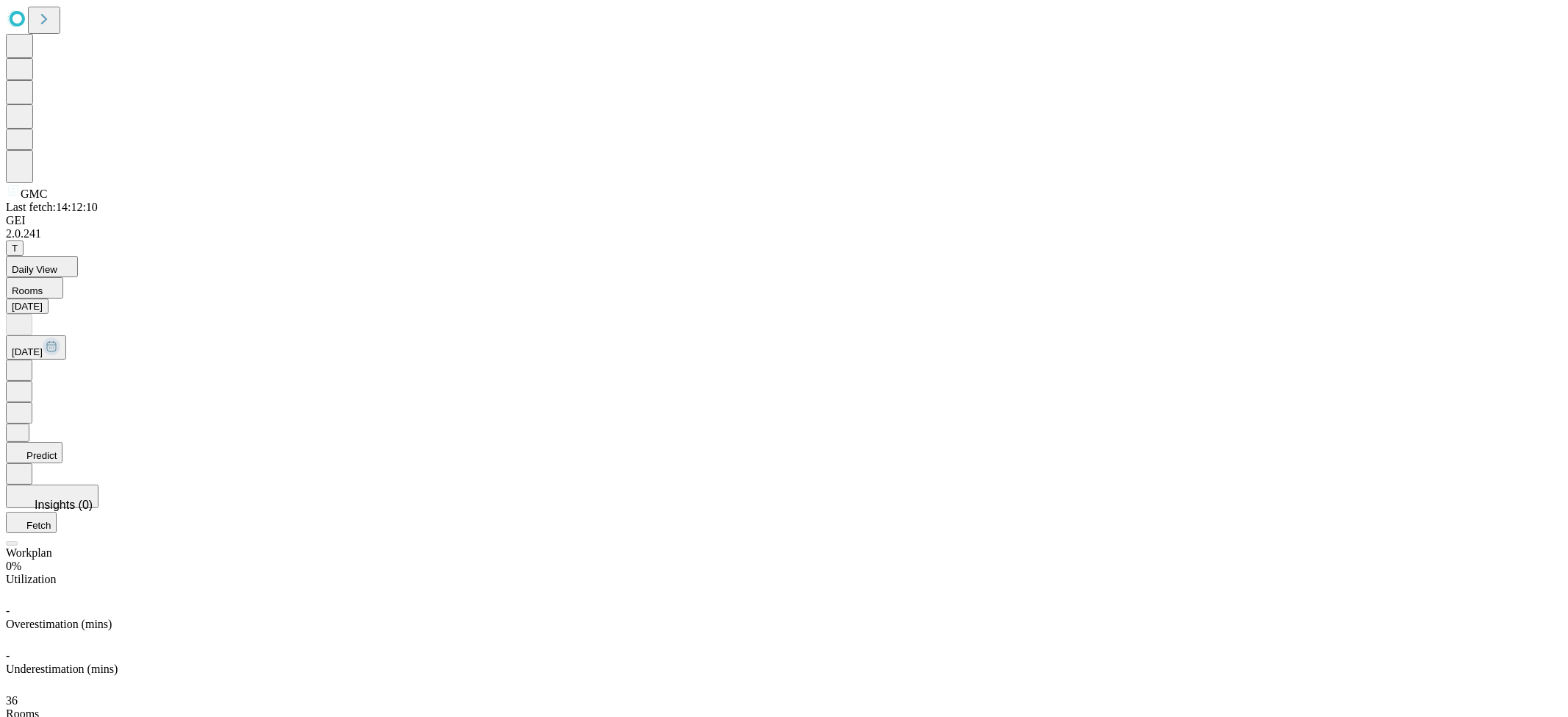
click at [98, 484] on button "Insights (0)" at bounding box center [53, 496] width 93 height 24
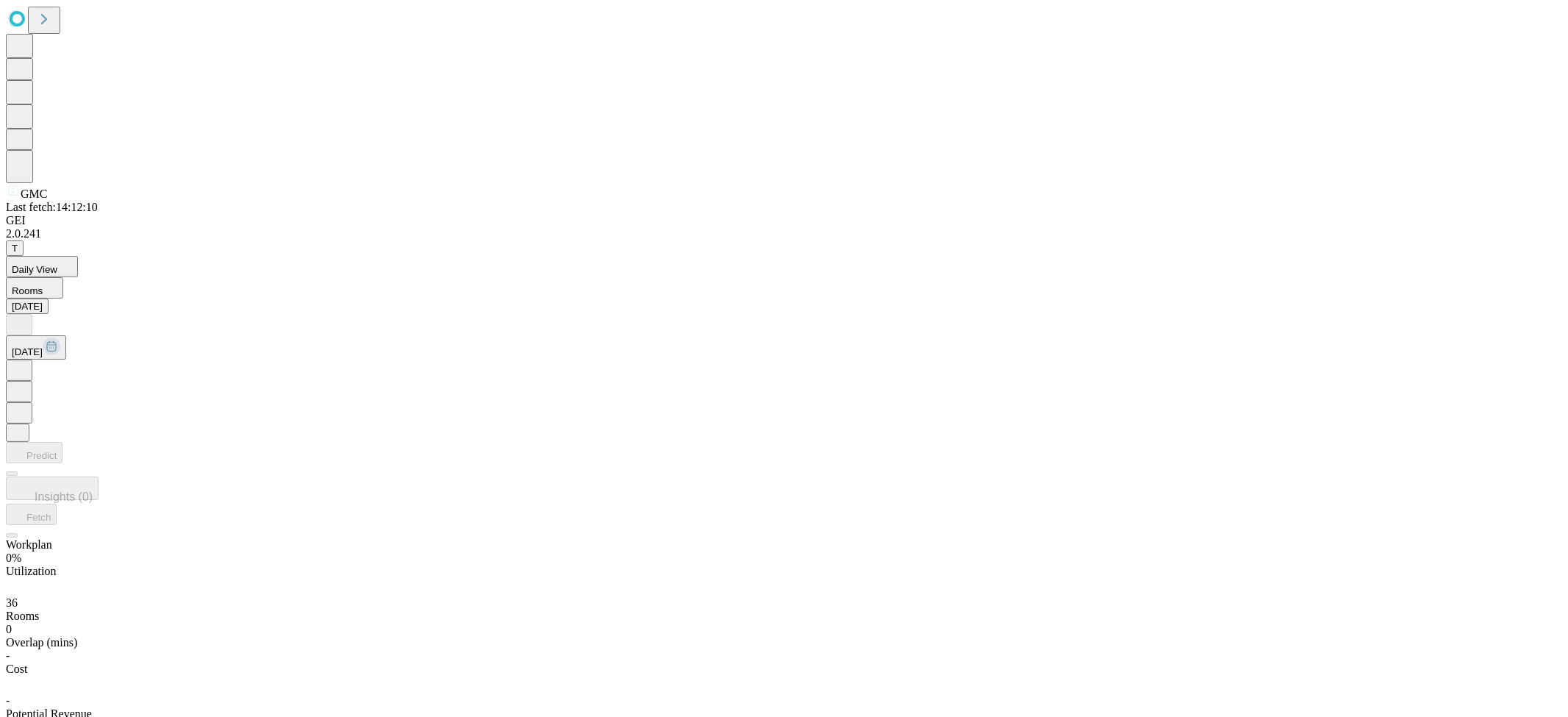
click at [93, 498] on span "Insights (0)" at bounding box center [63, 505] width 58 height 12
